Goal: Information Seeking & Learning: Find specific fact

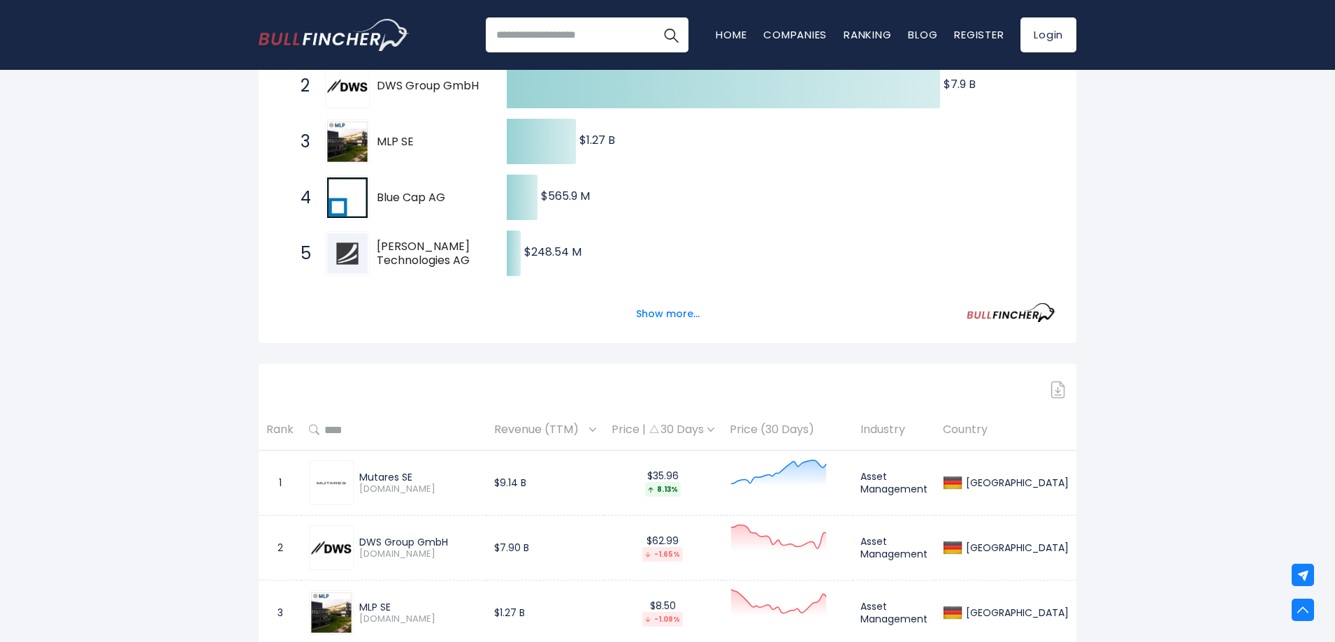
scroll to position [419, 0]
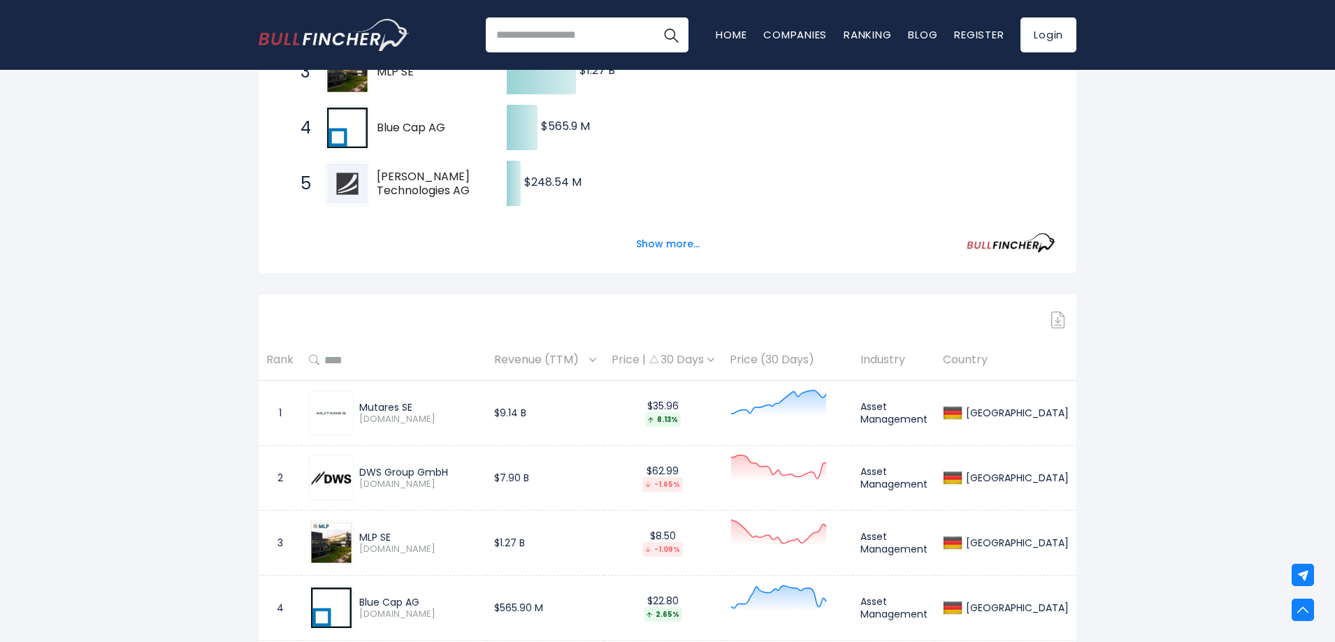
drag, startPoint x: 375, startPoint y: 413, endPoint x: 396, endPoint y: 412, distance: 20.3
click at [381, 414] on span "[DOMAIN_NAME]" at bounding box center [419, 420] width 120 height 12
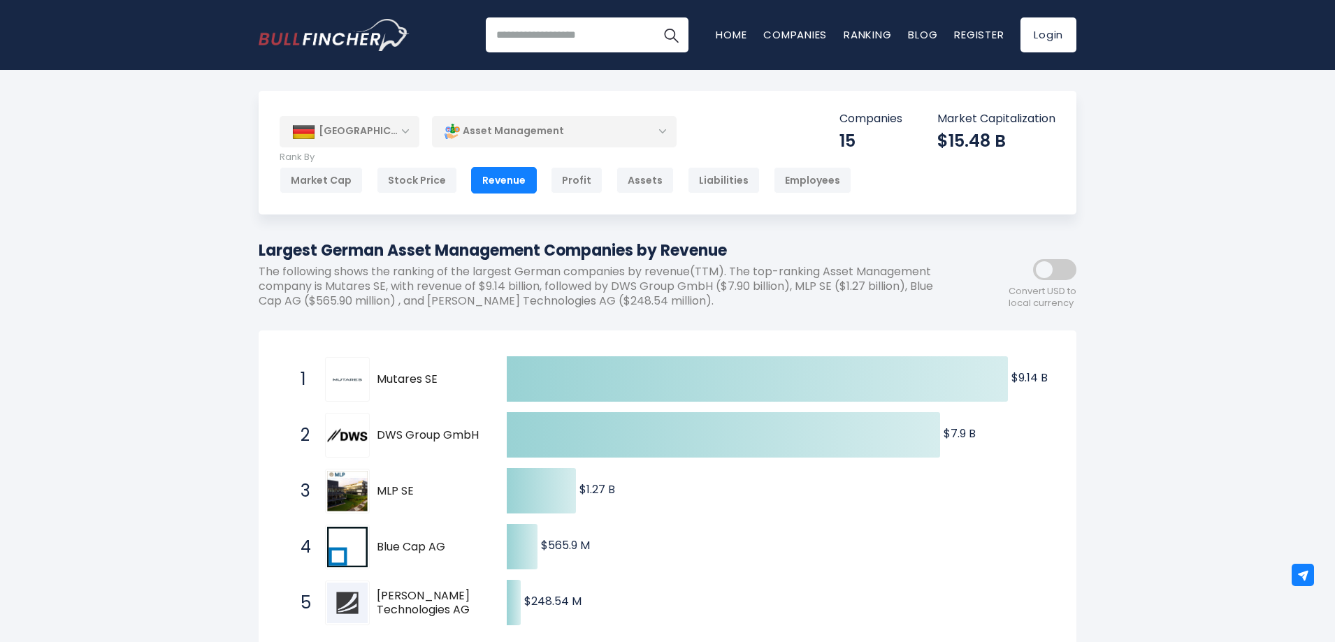
scroll to position [70, 0]
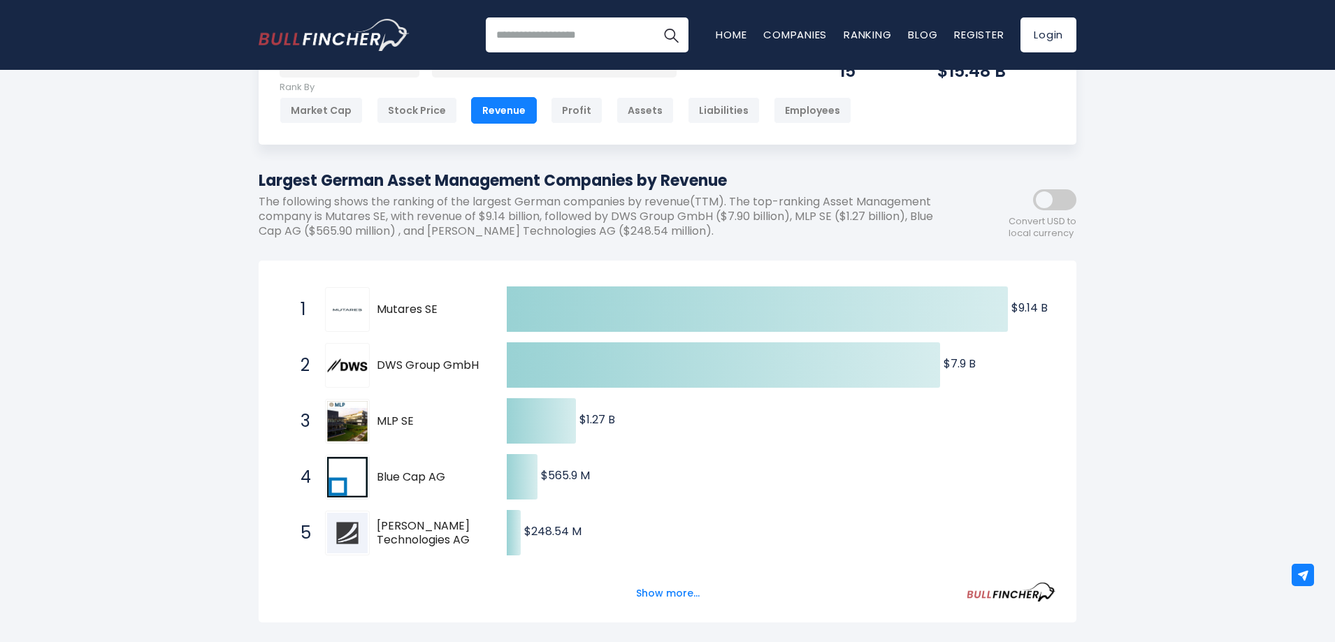
drag, startPoint x: 378, startPoint y: 309, endPoint x: 388, endPoint y: 308, distance: 9.8
click at [388, 308] on span "Mutares SE" at bounding box center [430, 310] width 106 height 15
click at [351, 306] on img at bounding box center [347, 310] width 41 height 8
click at [395, 308] on span "Mutares SE" at bounding box center [430, 310] width 106 height 15
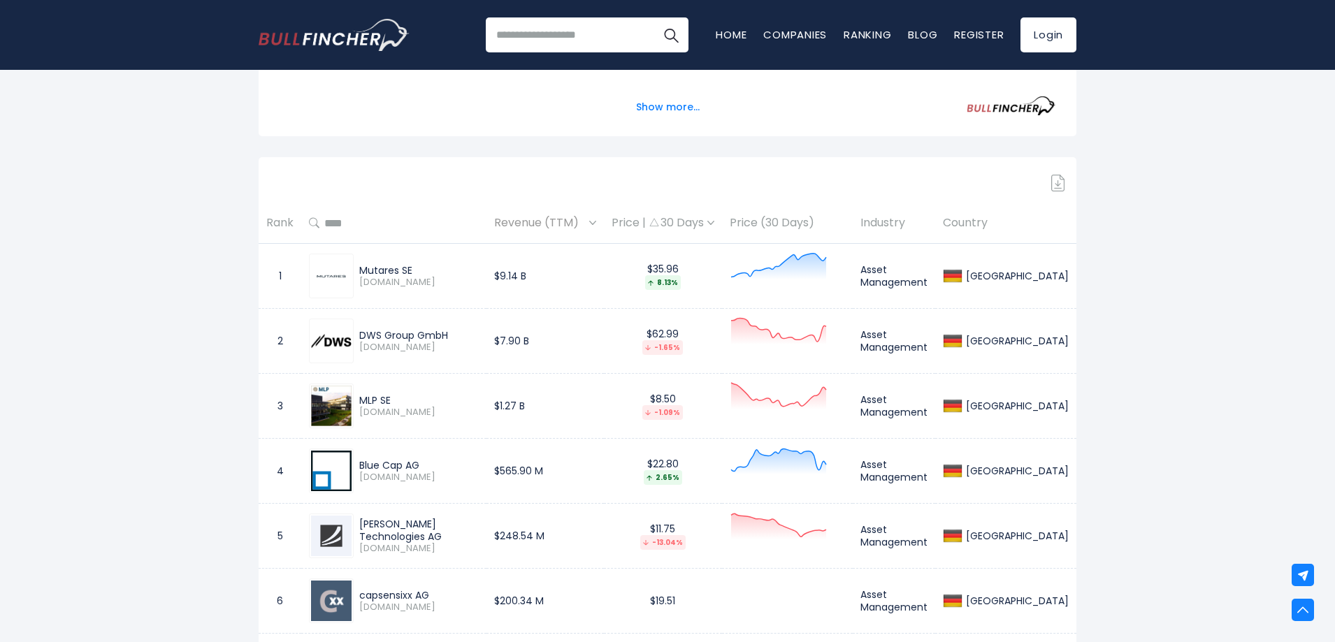
scroll to position [559, 0]
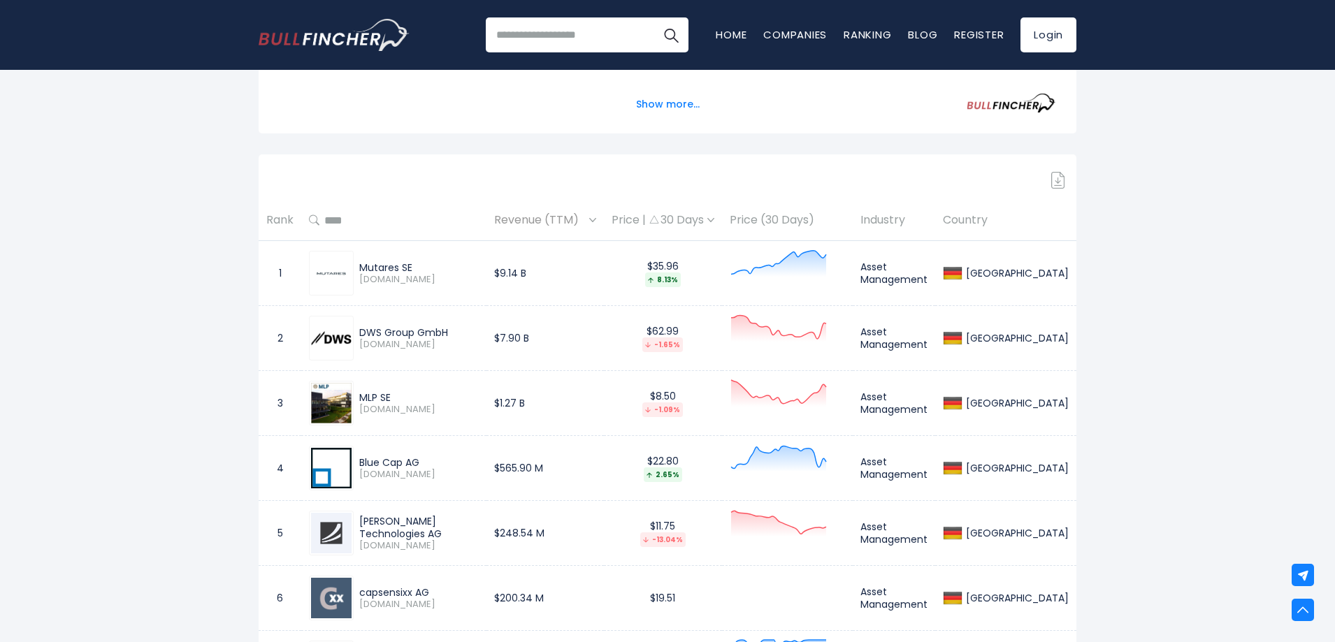
click at [331, 270] on img at bounding box center [331, 274] width 41 height 8
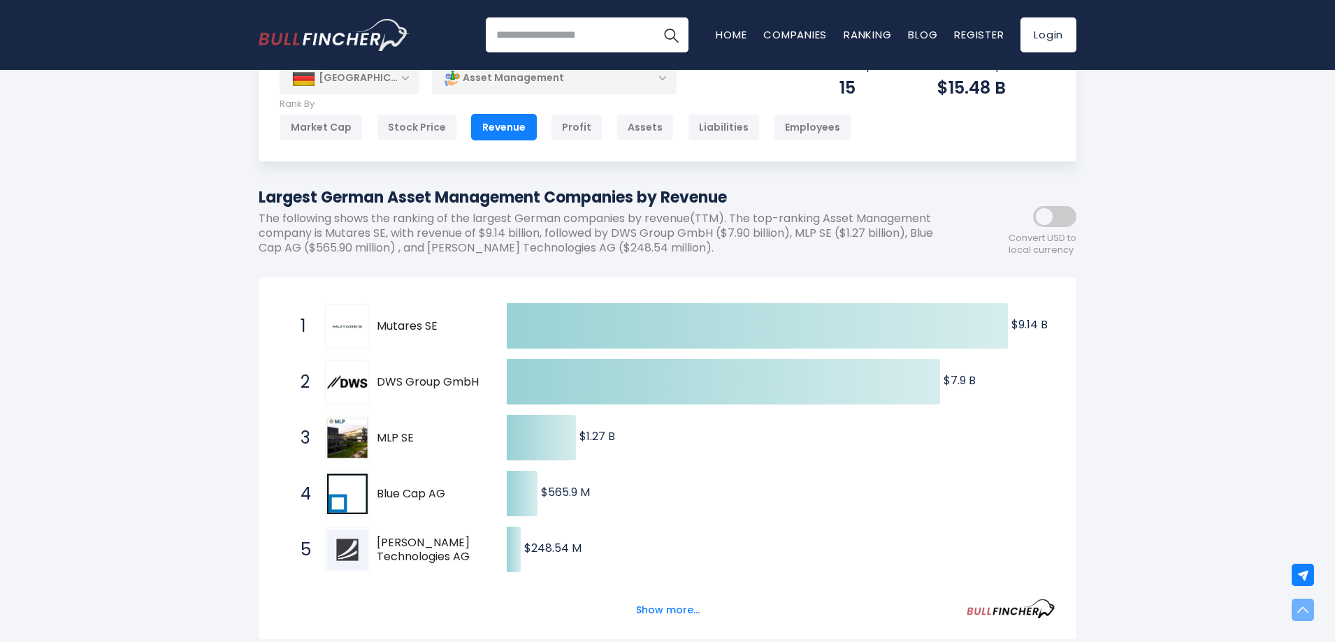
scroll to position [0, 0]
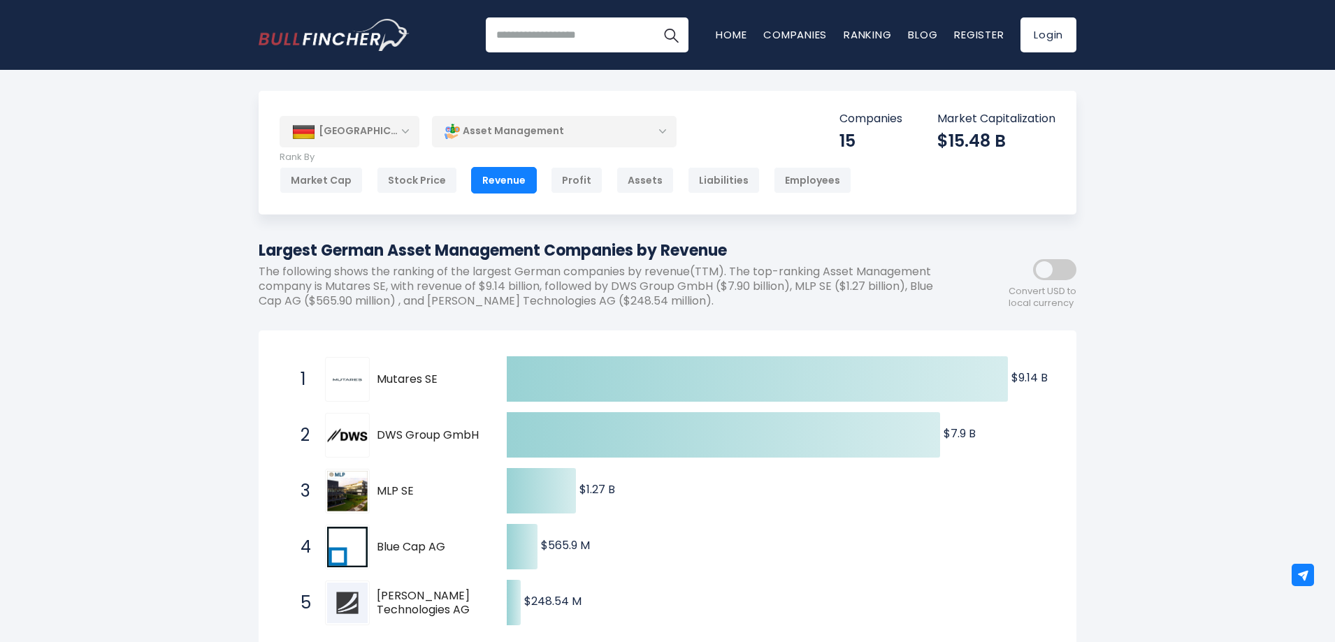
drag, startPoint x: 377, startPoint y: 379, endPoint x: 398, endPoint y: 378, distance: 21.7
click at [398, 378] on span "Mutares SE" at bounding box center [430, 380] width 106 height 15
drag, startPoint x: 378, startPoint y: 377, endPoint x: 421, endPoint y: 377, distance: 43.3
click at [421, 377] on span "Mutares SE" at bounding box center [430, 380] width 106 height 15
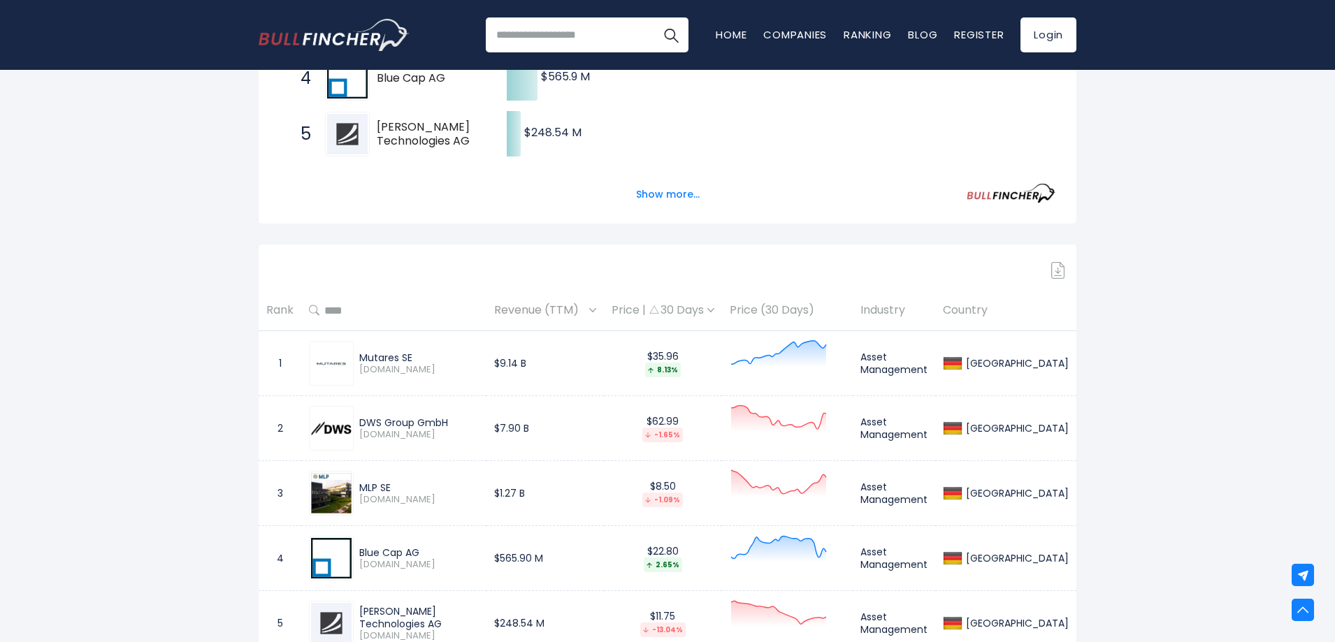
scroll to position [489, 0]
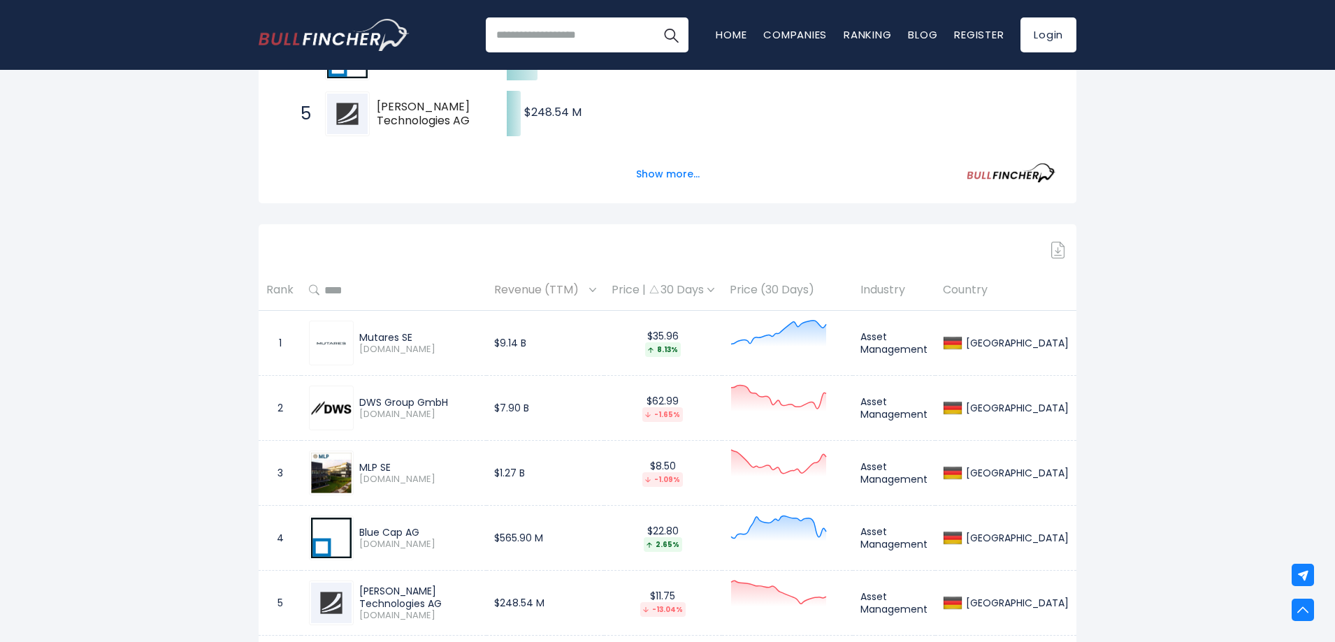
drag, startPoint x: 361, startPoint y: 340, endPoint x: 419, endPoint y: 336, distance: 57.5
click at [417, 336] on div "Mutares SE" at bounding box center [419, 337] width 120 height 13
copy div "Mutares SE"
